Goal: Contribute content

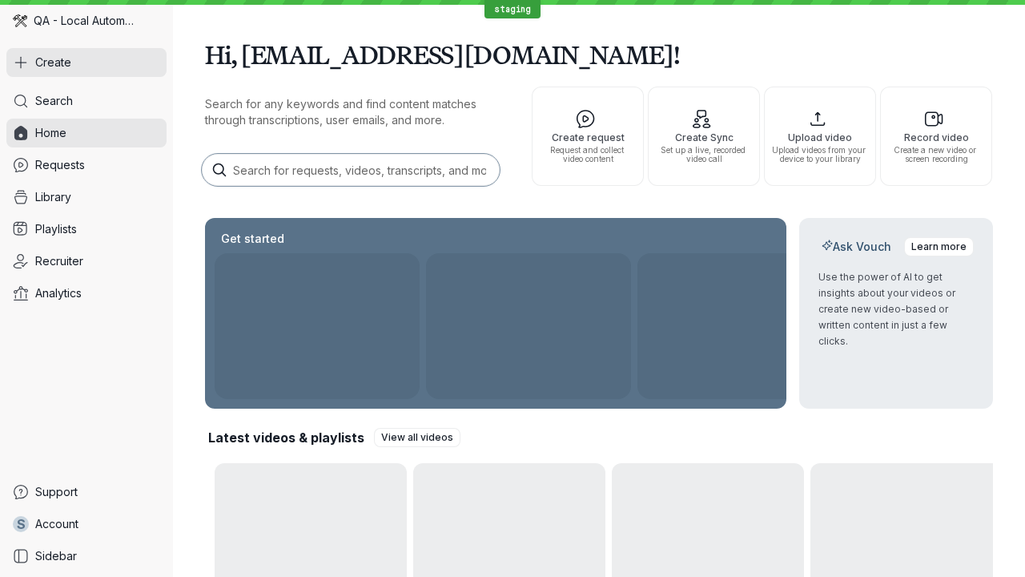
click at [87, 62] on button "Create" at bounding box center [86, 62] width 160 height 29
